Goal: Find specific page/section: Find specific page/section

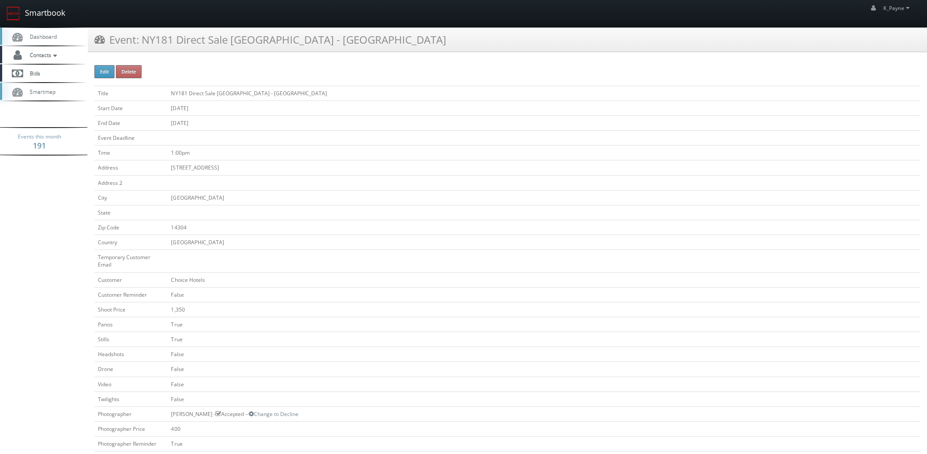
click at [49, 14] on link "Smartbook" at bounding box center [36, 13] width 72 height 27
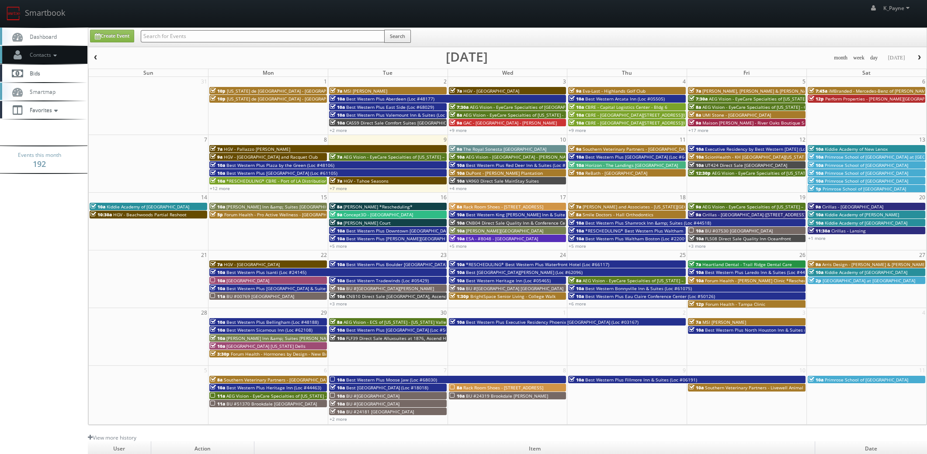
click at [45, 52] on span "Contacts" at bounding box center [42, 54] width 34 height 7
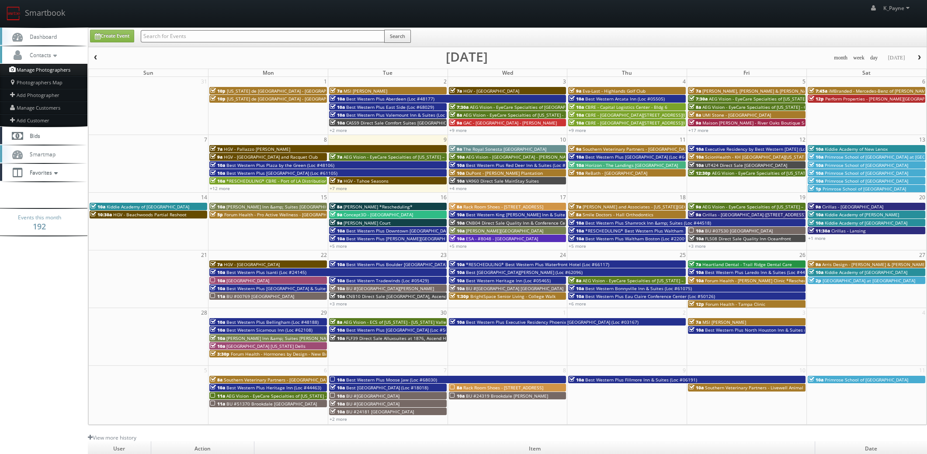
click at [42, 72] on link "Manage Photographers" at bounding box center [43, 70] width 87 height 12
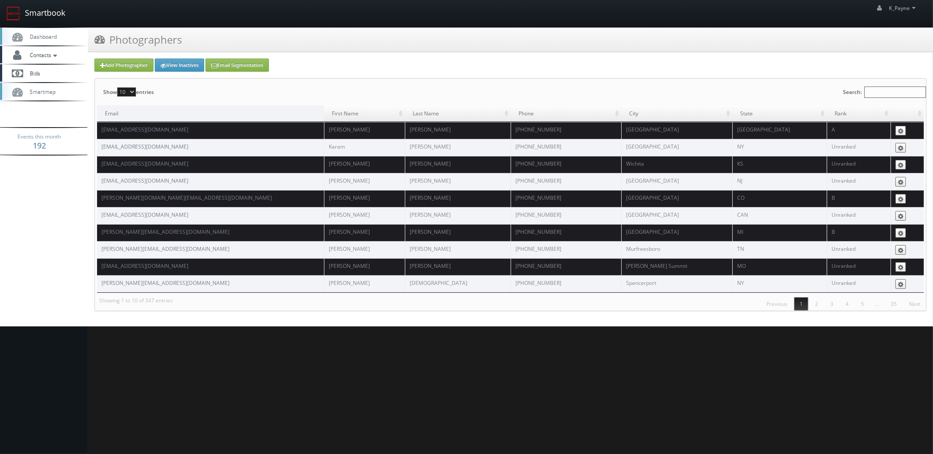
click at [49, 12] on link "Smartbook" at bounding box center [36, 13] width 72 height 27
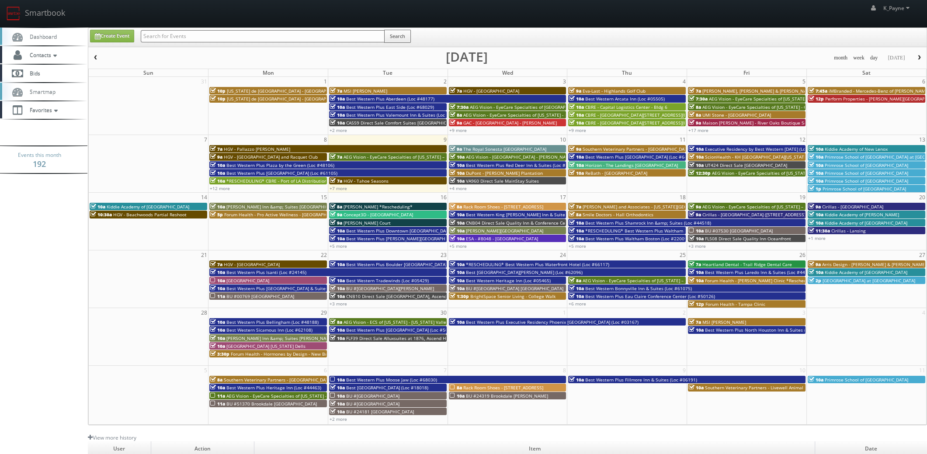
click at [239, 37] on input "text" at bounding box center [263, 36] width 244 height 12
type input "brian phillips"
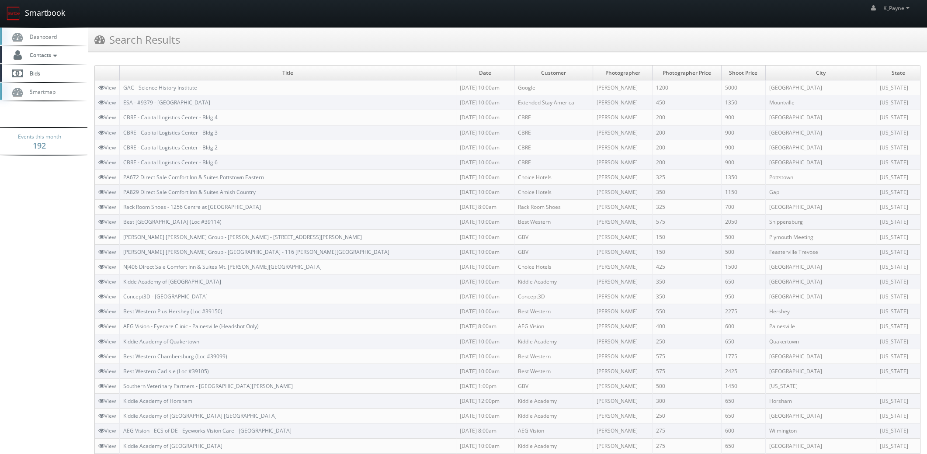
drag, startPoint x: 37, startPoint y: 13, endPoint x: 52, endPoint y: 13, distance: 15.3
click at [37, 13] on link "Smartbook" at bounding box center [36, 13] width 72 height 27
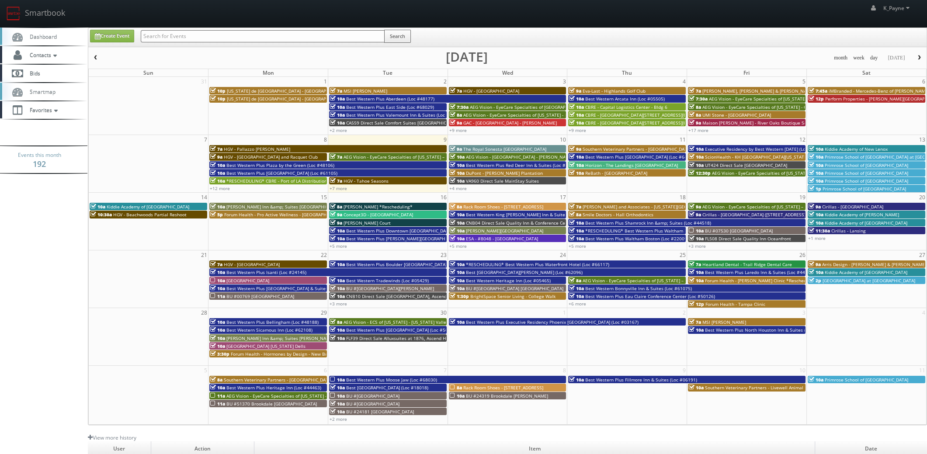
click at [166, 35] on input "text" at bounding box center [263, 36] width 244 height 12
type input "62024\"
